Goal: Transaction & Acquisition: Purchase product/service

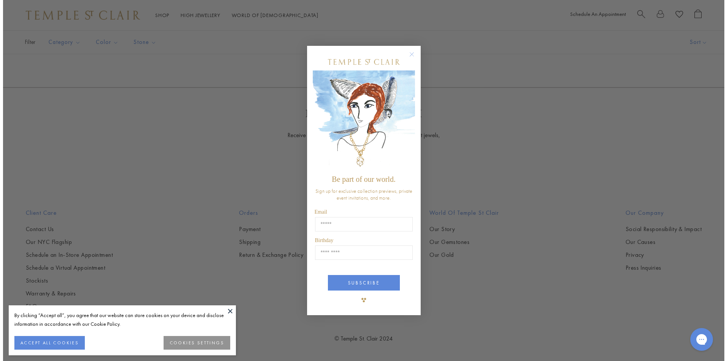
scroll to position [759, 0]
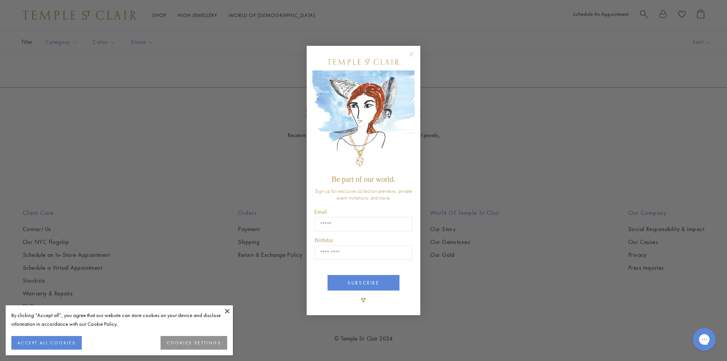
click at [411, 53] on circle "Close dialog" at bounding box center [411, 54] width 9 height 9
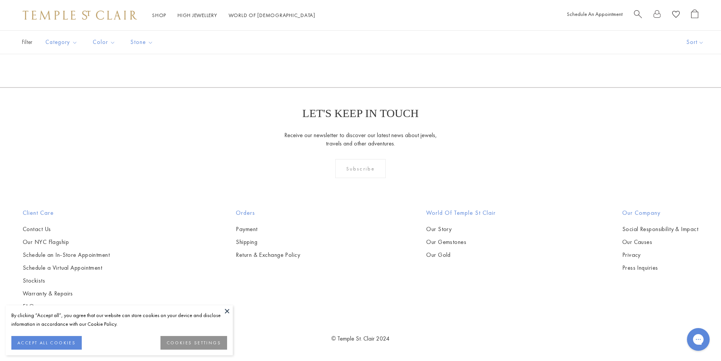
scroll to position [757, 0]
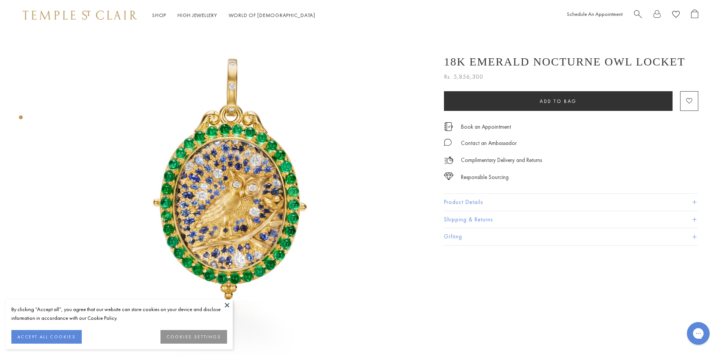
scroll to position [76, 0]
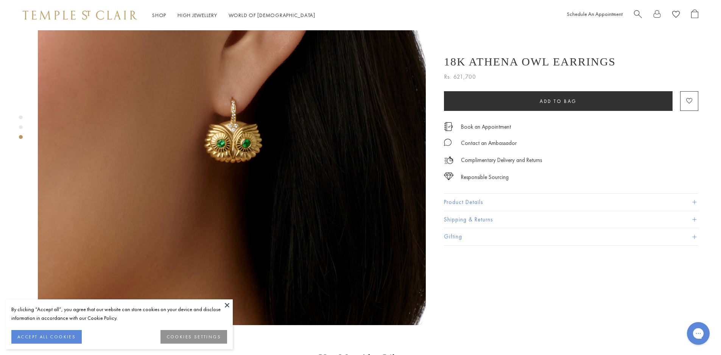
scroll to position [984, 0]
